Goal: Feedback & Contribution: Submit feedback/report problem

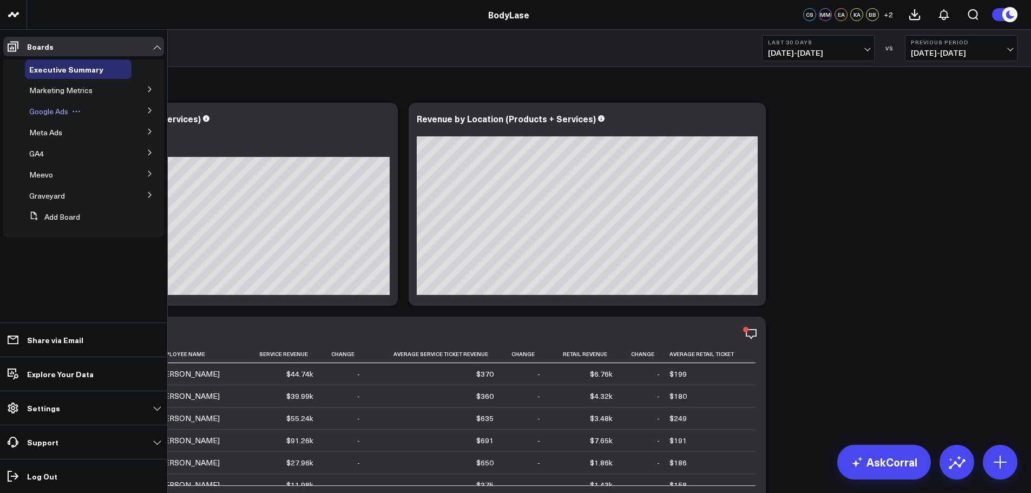
click at [43, 106] on div "Google Ads" at bounding box center [78, 111] width 107 height 19
click at [44, 110] on span "Google Ads" at bounding box center [48, 111] width 39 height 10
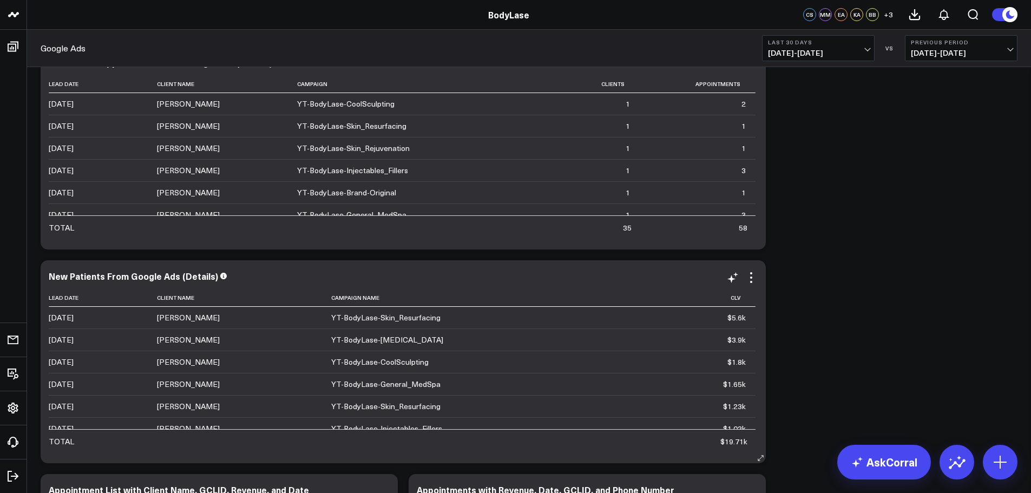
scroll to position [2888, 0]
click at [750, 277] on icon at bounding box center [751, 276] width 13 height 13
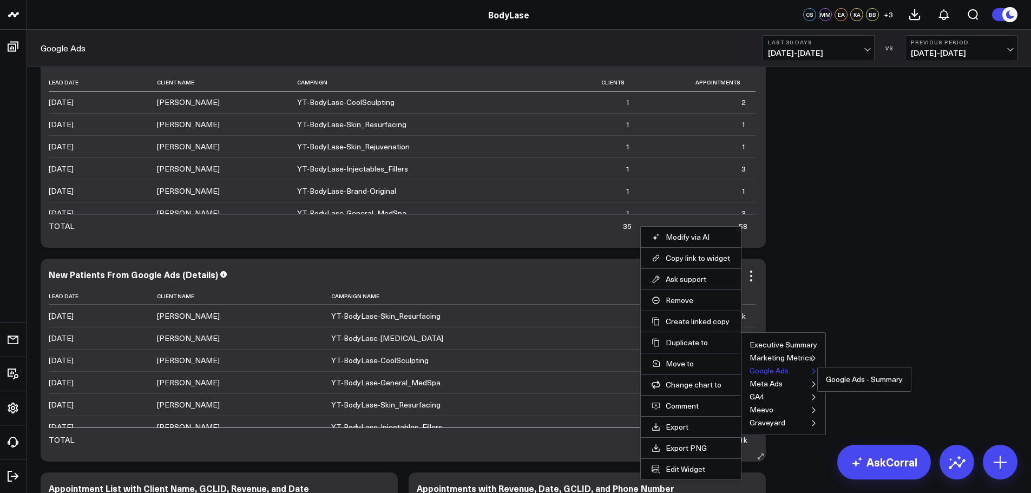
click at [753, 370] on button "Google Ads" at bounding box center [769, 371] width 39 height 8
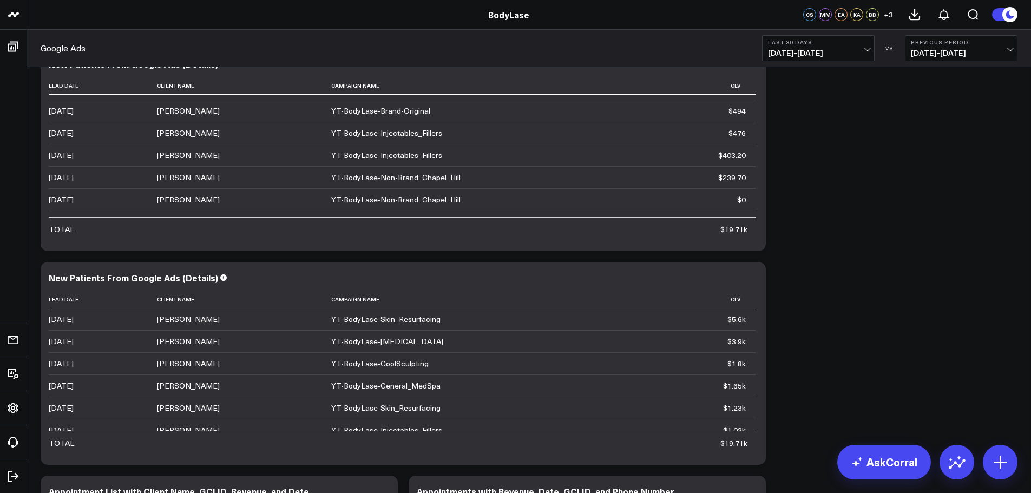
scroll to position [3105, 0]
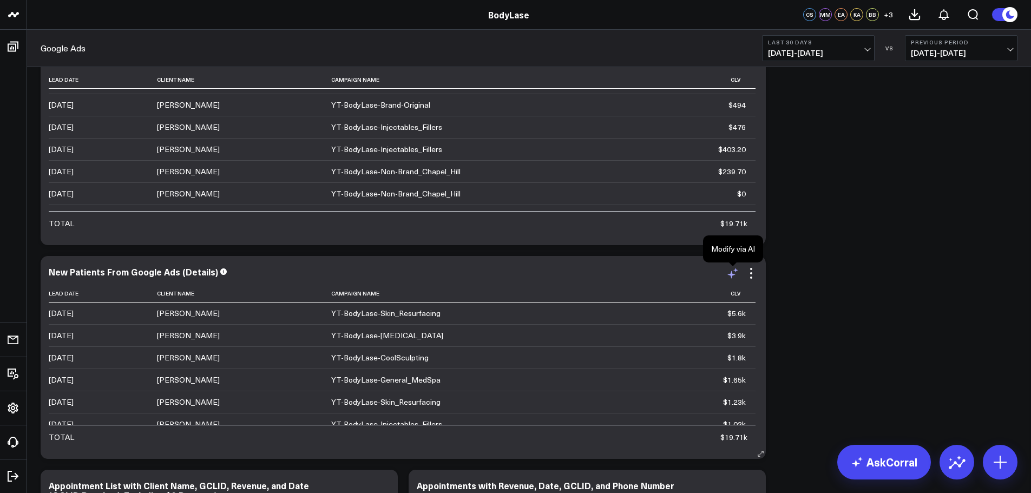
click at [736, 278] on icon at bounding box center [732, 273] width 13 height 13
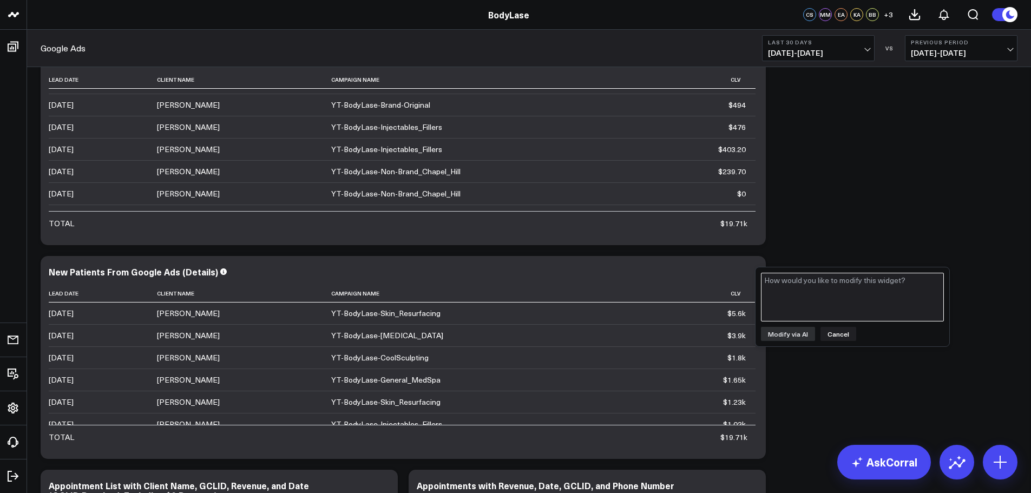
click at [805, 298] on textarea at bounding box center [852, 297] width 183 height 49
type textarea "Can you add a column that has the client's email address please?"
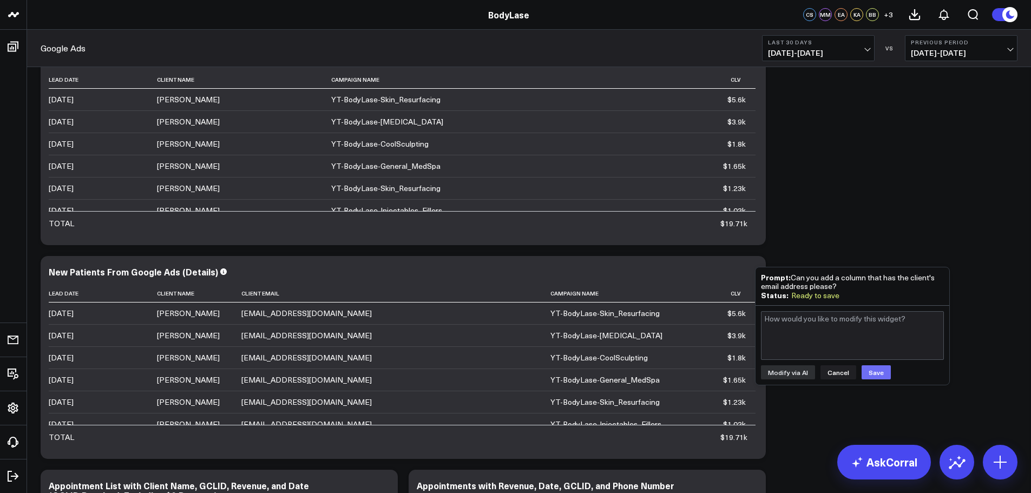
click at [881, 372] on button "Save" at bounding box center [876, 372] width 29 height 14
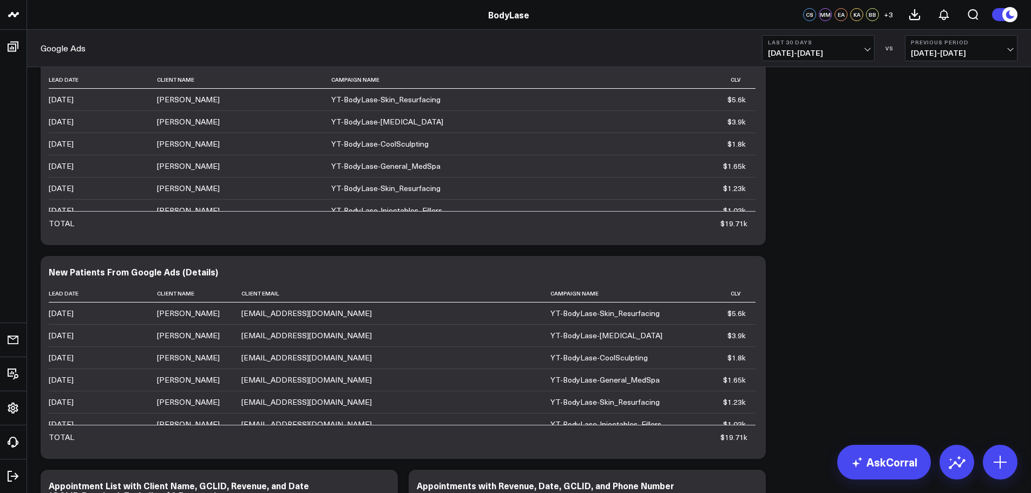
click at [846, 44] on b "Last 30 Days" at bounding box center [818, 42] width 101 height 6
click at [802, 317] on link "YTD" at bounding box center [818, 324] width 111 height 21
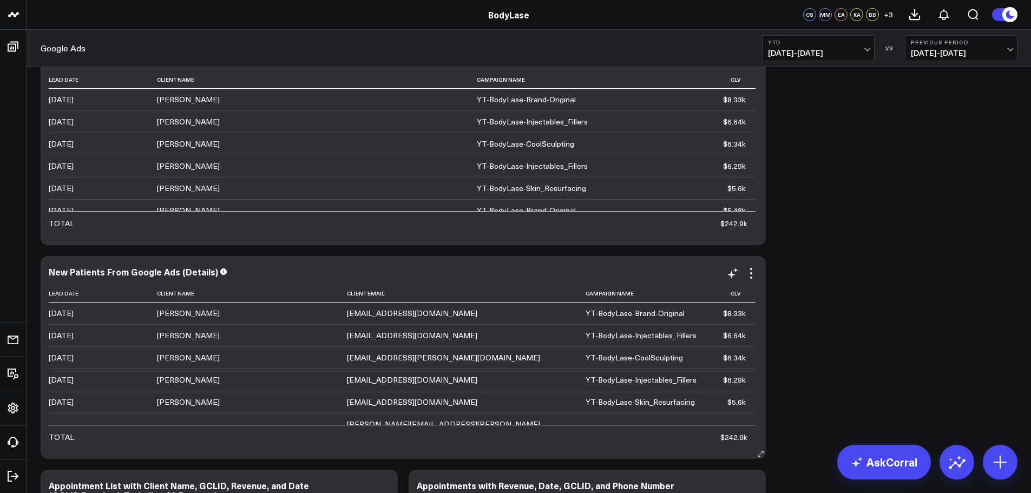
scroll to position [3051, 0]
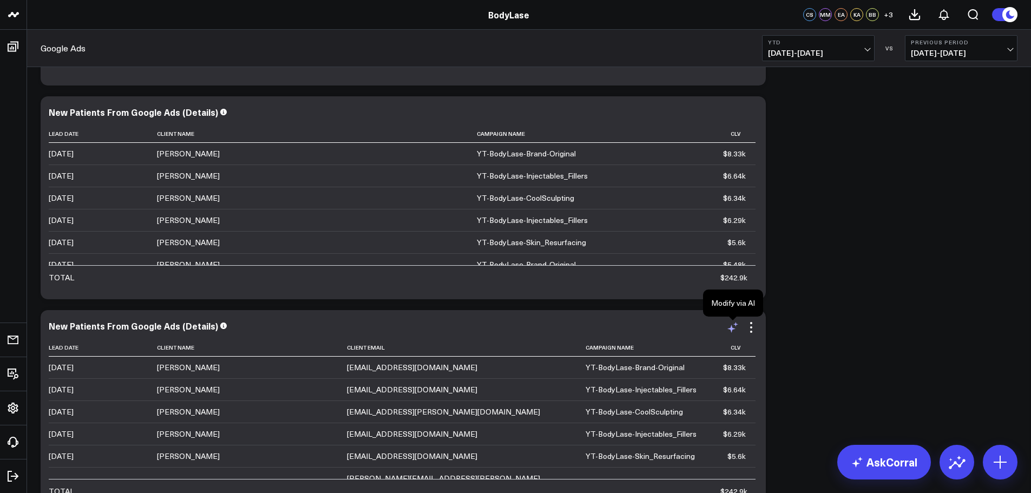
click at [733, 325] on icon at bounding box center [732, 327] width 13 height 13
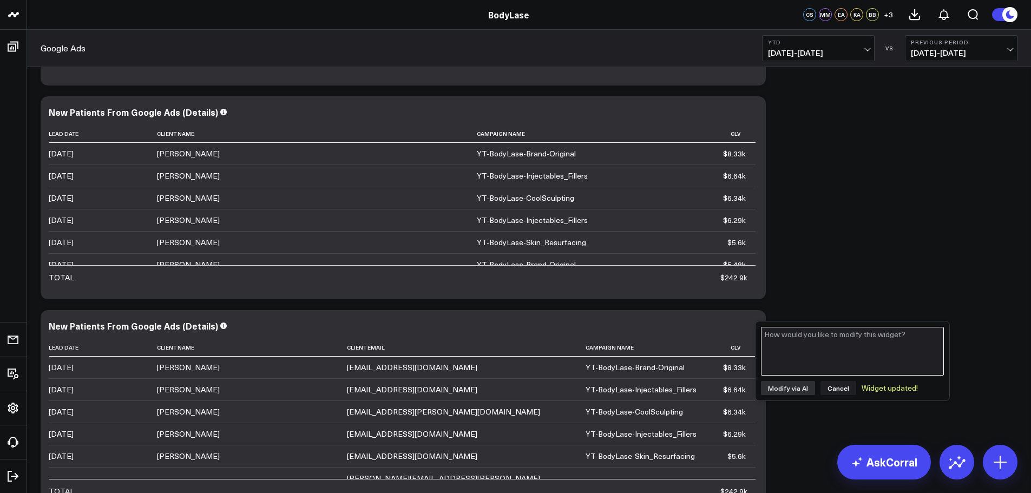
click at [801, 332] on textarea at bounding box center [852, 351] width 183 height 49
type textarea "Can you add a column that has the client's phone number?"
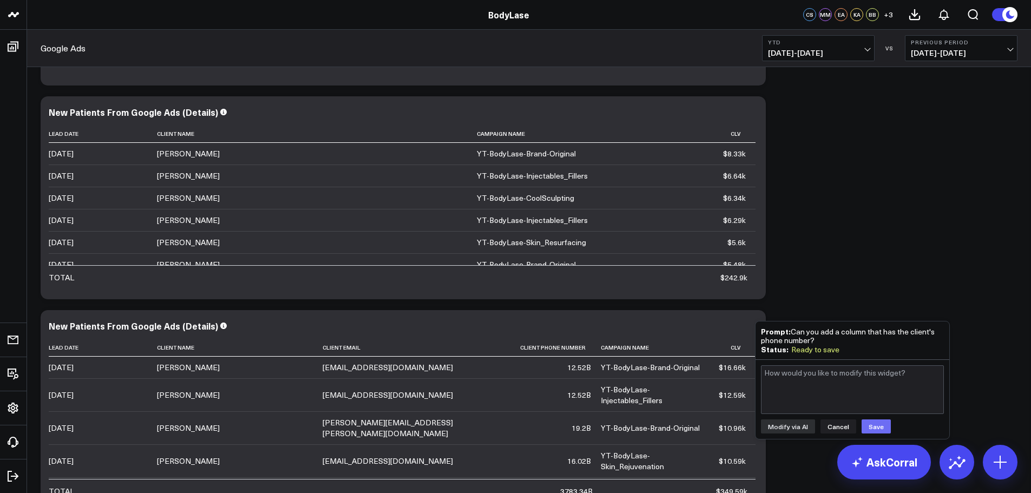
click at [869, 426] on button "Save" at bounding box center [876, 426] width 29 height 14
click at [839, 424] on button "Cancel" at bounding box center [838, 426] width 36 height 14
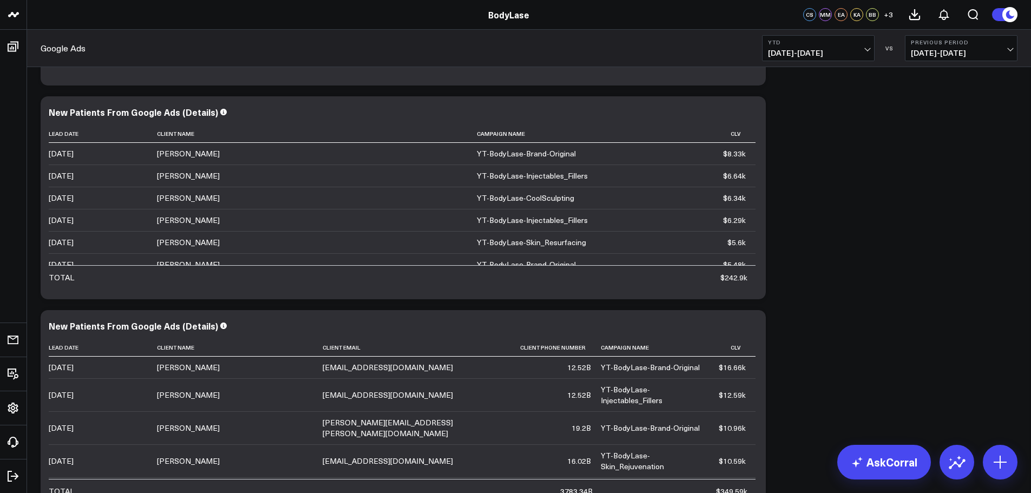
click at [0, 0] on icon at bounding box center [0, 0] width 0 height 0
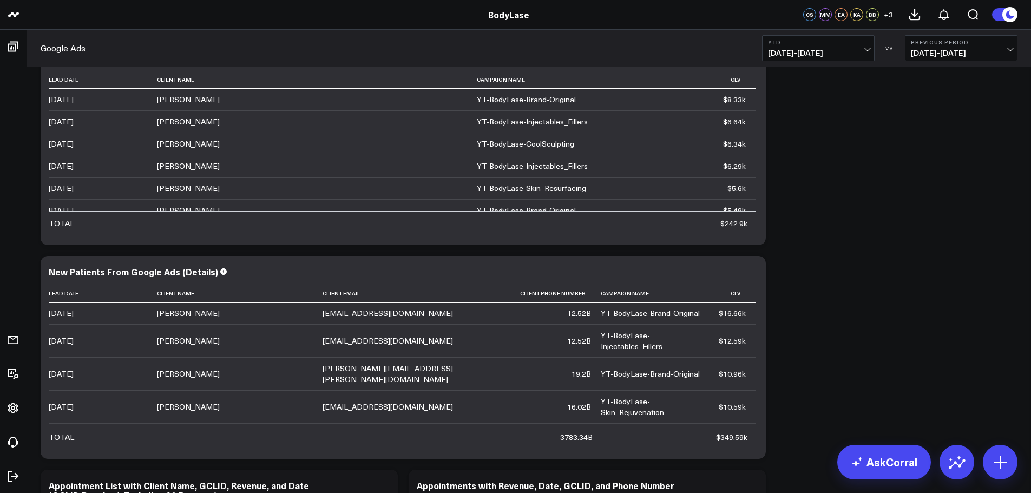
scroll to position [3159, 0]
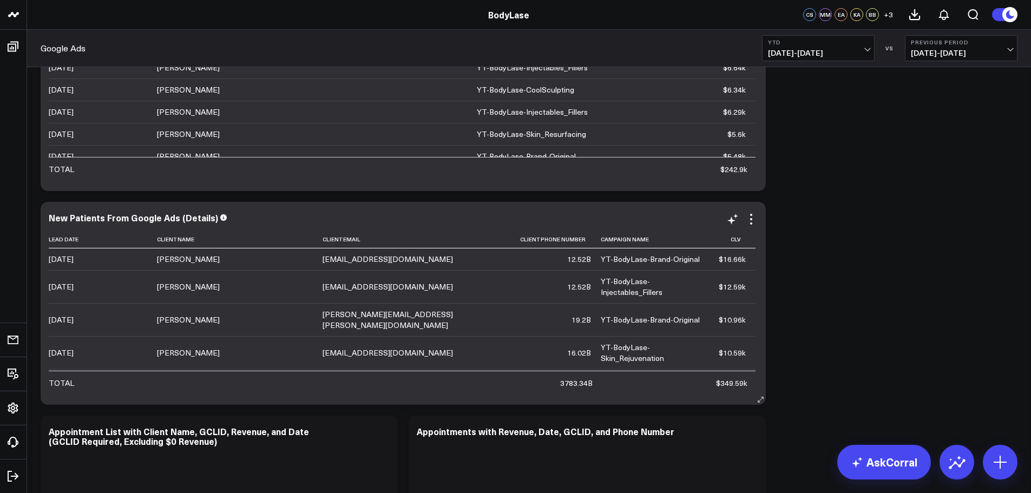
click at [745, 218] on icon at bounding box center [751, 219] width 13 height 13
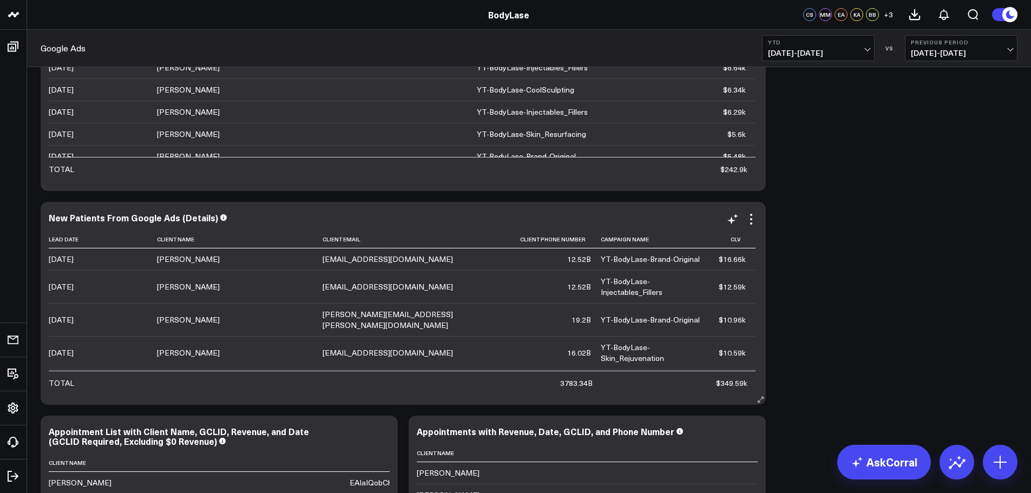
click at [465, 224] on div "New Patients From Google Ads (Details)" at bounding box center [403, 219] width 709 height 12
click at [754, 222] on icon at bounding box center [751, 219] width 13 height 13
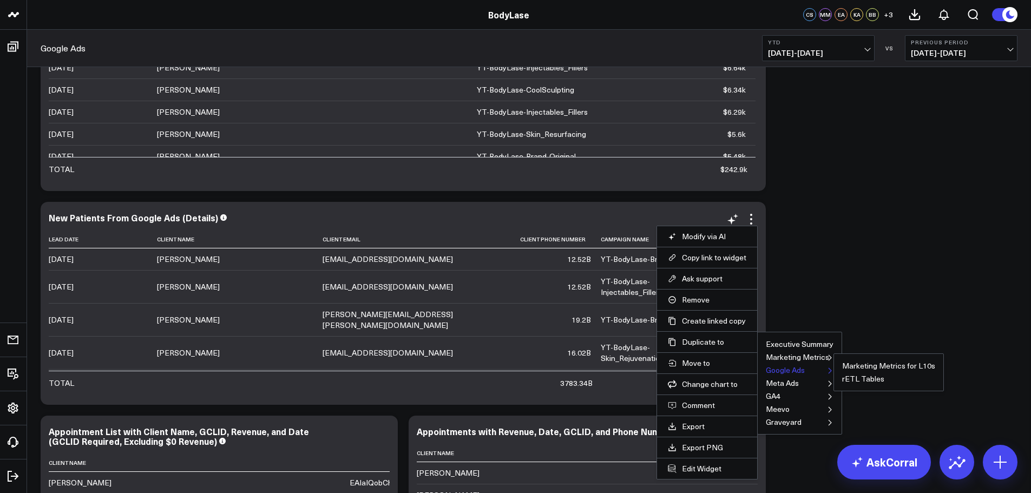
click at [833, 371] on ul "Marketing Metrics for L10s rETL Tables" at bounding box center [888, 372] width 110 height 38
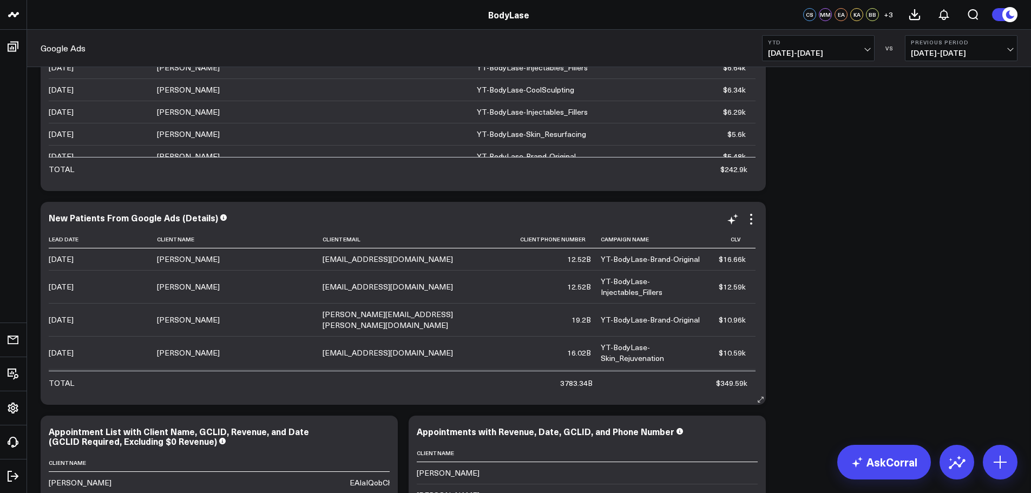
click at [647, 213] on div "New Patients From Google Ads (Details)" at bounding box center [403, 218] width 709 height 10
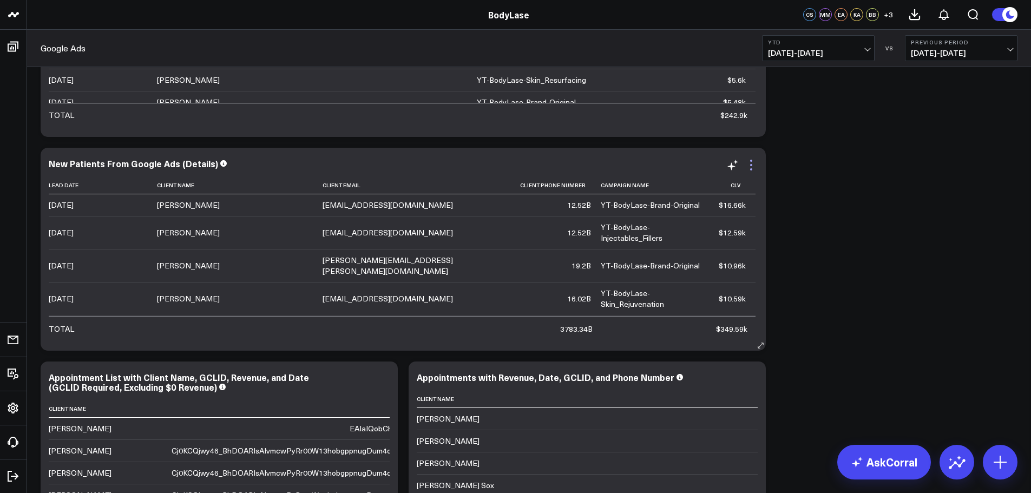
click at [753, 164] on icon at bounding box center [751, 165] width 13 height 13
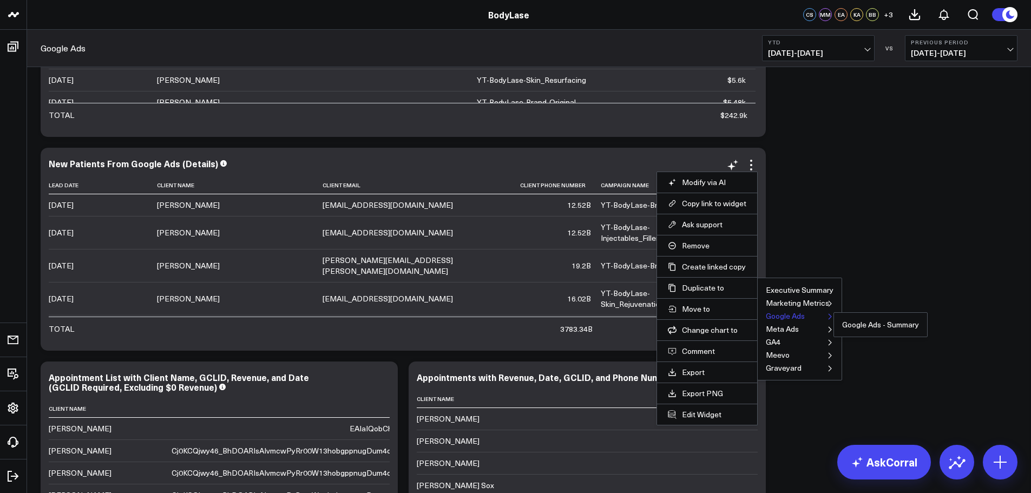
click at [776, 318] on button "Google Ads" at bounding box center [785, 316] width 39 height 8
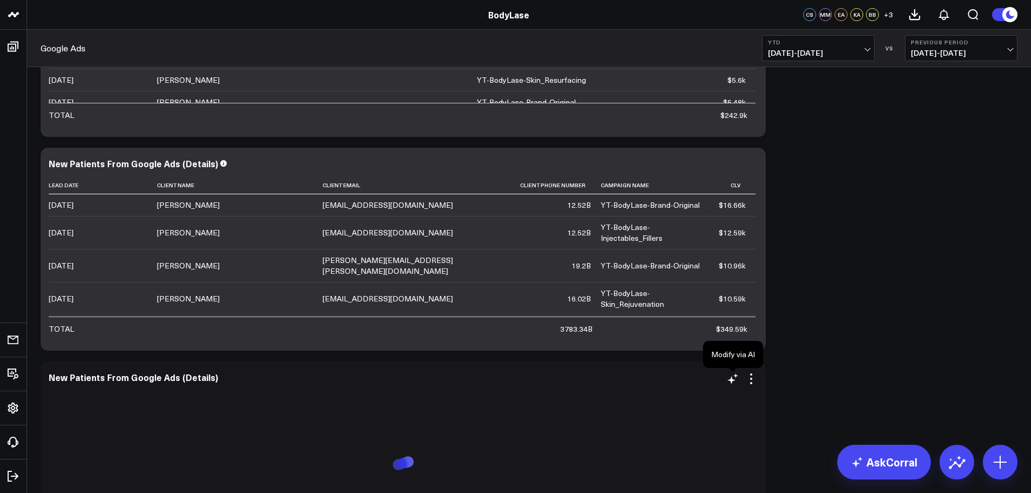
scroll to position [3430, 0]
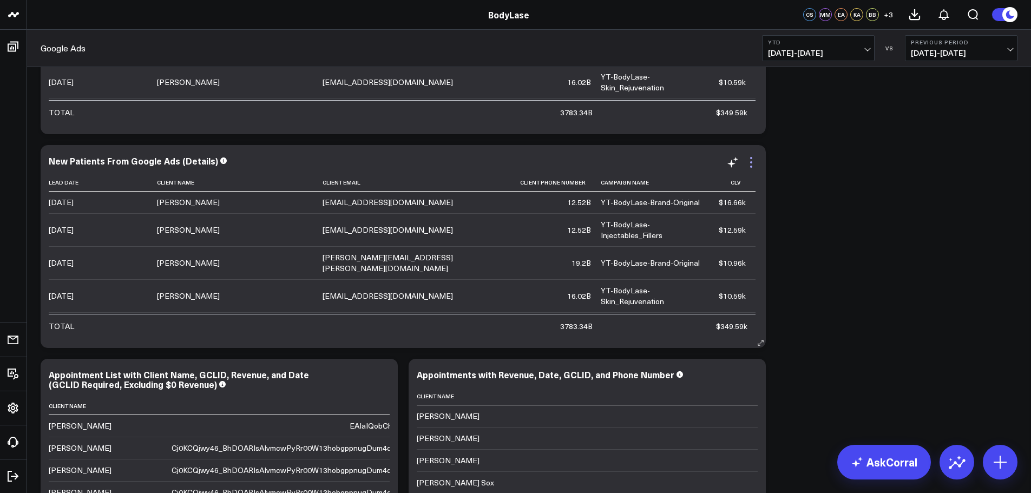
click at [752, 163] on icon at bounding box center [751, 162] width 2 height 2
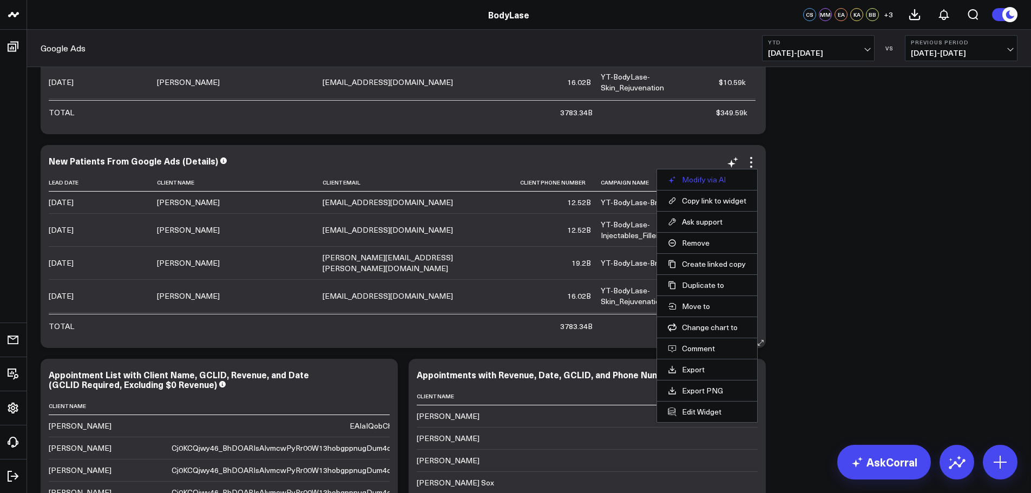
click at [704, 176] on button "Modify via AI" at bounding box center [707, 180] width 78 height 10
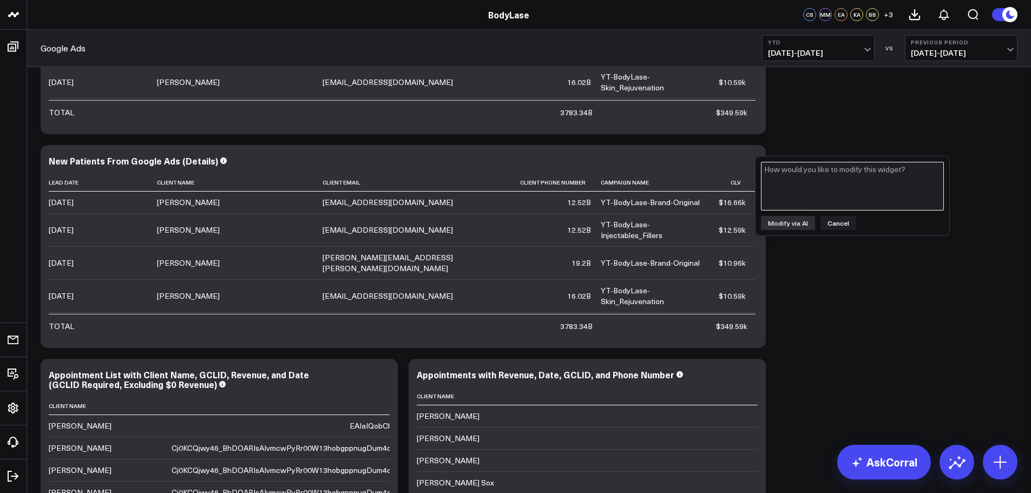
click at [823, 176] on textarea at bounding box center [852, 186] width 183 height 49
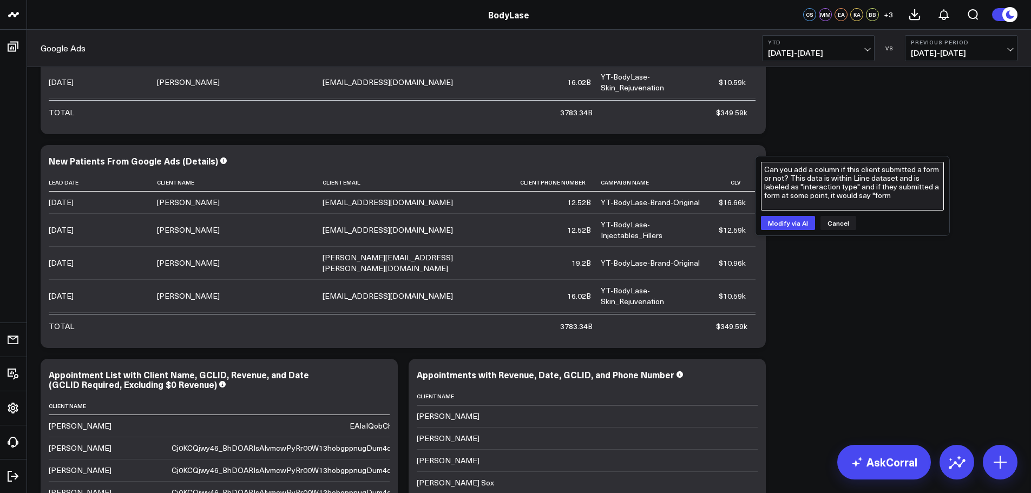
type textarea "Can you add a column if this client submitted a form or not? This data is withi…"
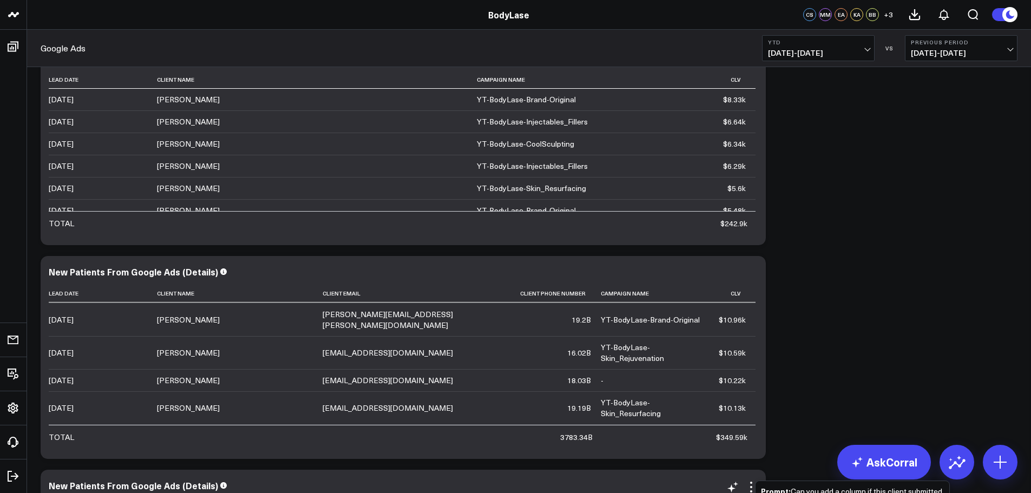
scroll to position [3267, 0]
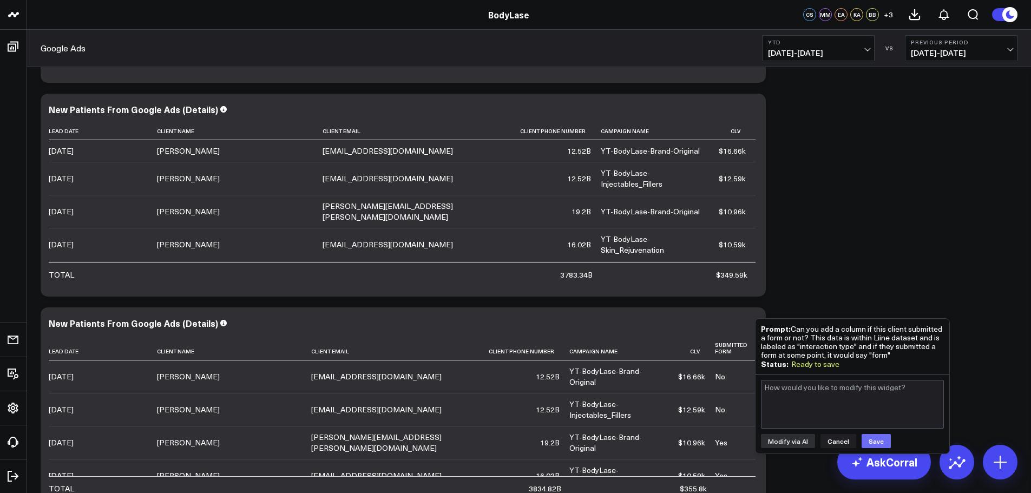
click at [879, 441] on button "Save" at bounding box center [876, 441] width 29 height 14
click at [831, 443] on button "Cancel" at bounding box center [838, 441] width 36 height 14
